Goal: Find specific page/section: Find specific page/section

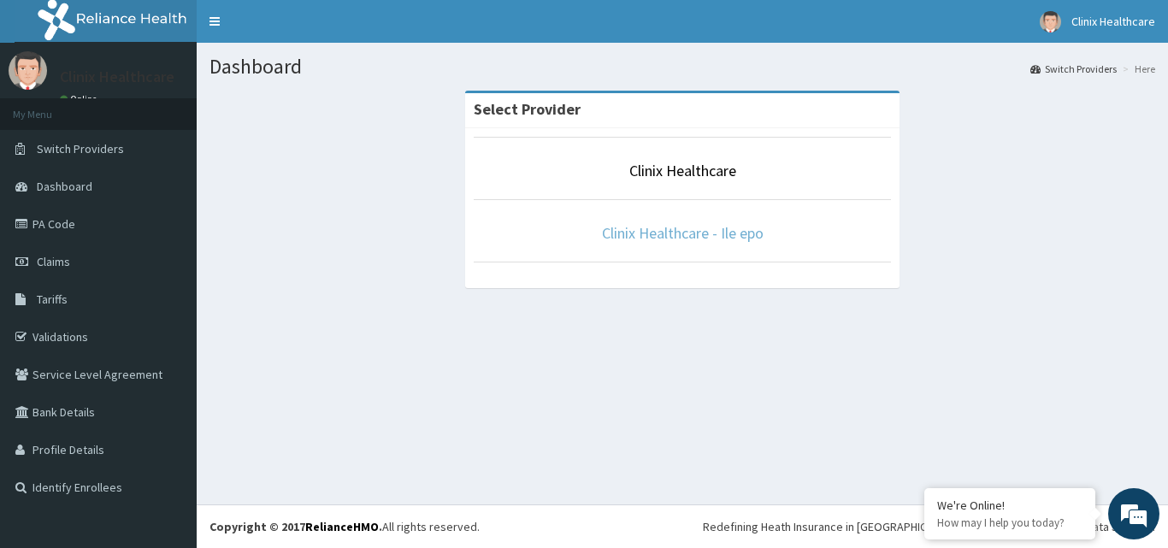
click at [627, 232] on link "Clinix Healthcare - Ile epo" at bounding box center [683, 233] width 162 height 20
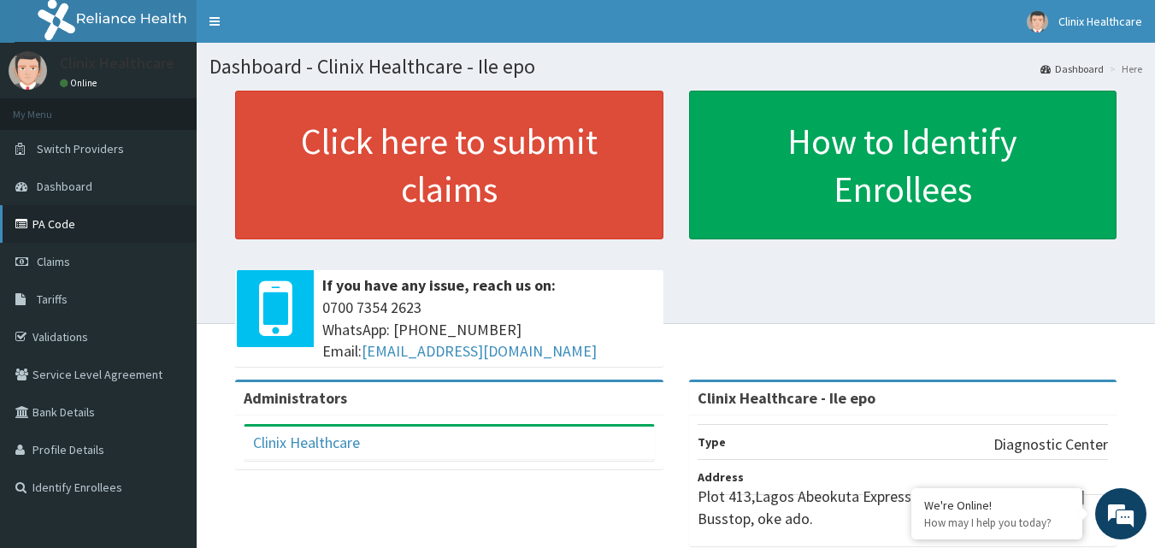
click at [96, 228] on link "PA Code" at bounding box center [98, 224] width 197 height 38
